Goal: Navigation & Orientation: Find specific page/section

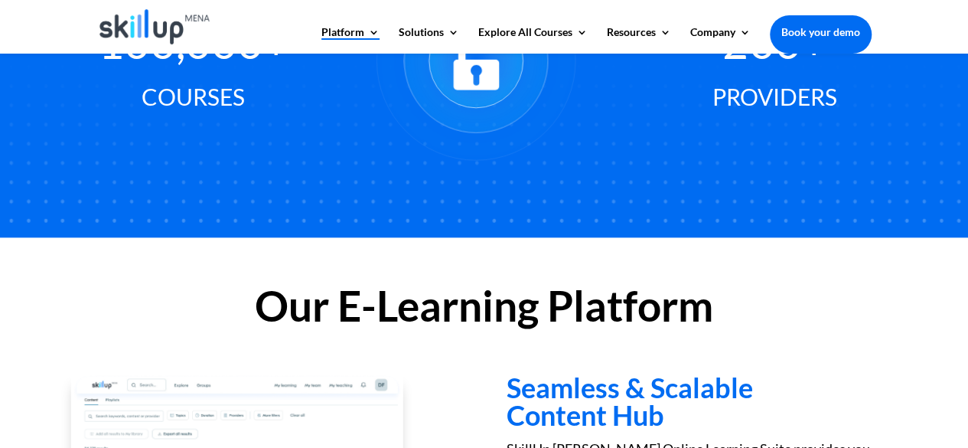
scroll to position [1204, 0]
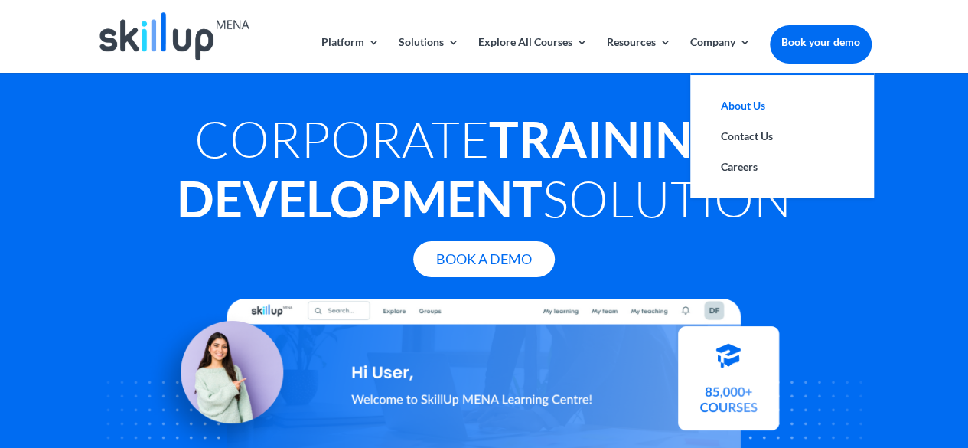
click at [736, 102] on link "About Us" at bounding box center [782, 105] width 153 height 31
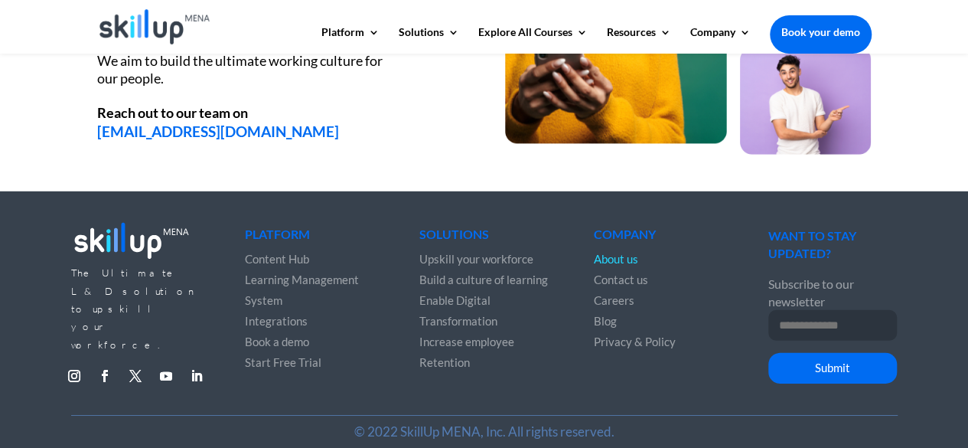
scroll to position [2176, 0]
